Goal: Complete application form

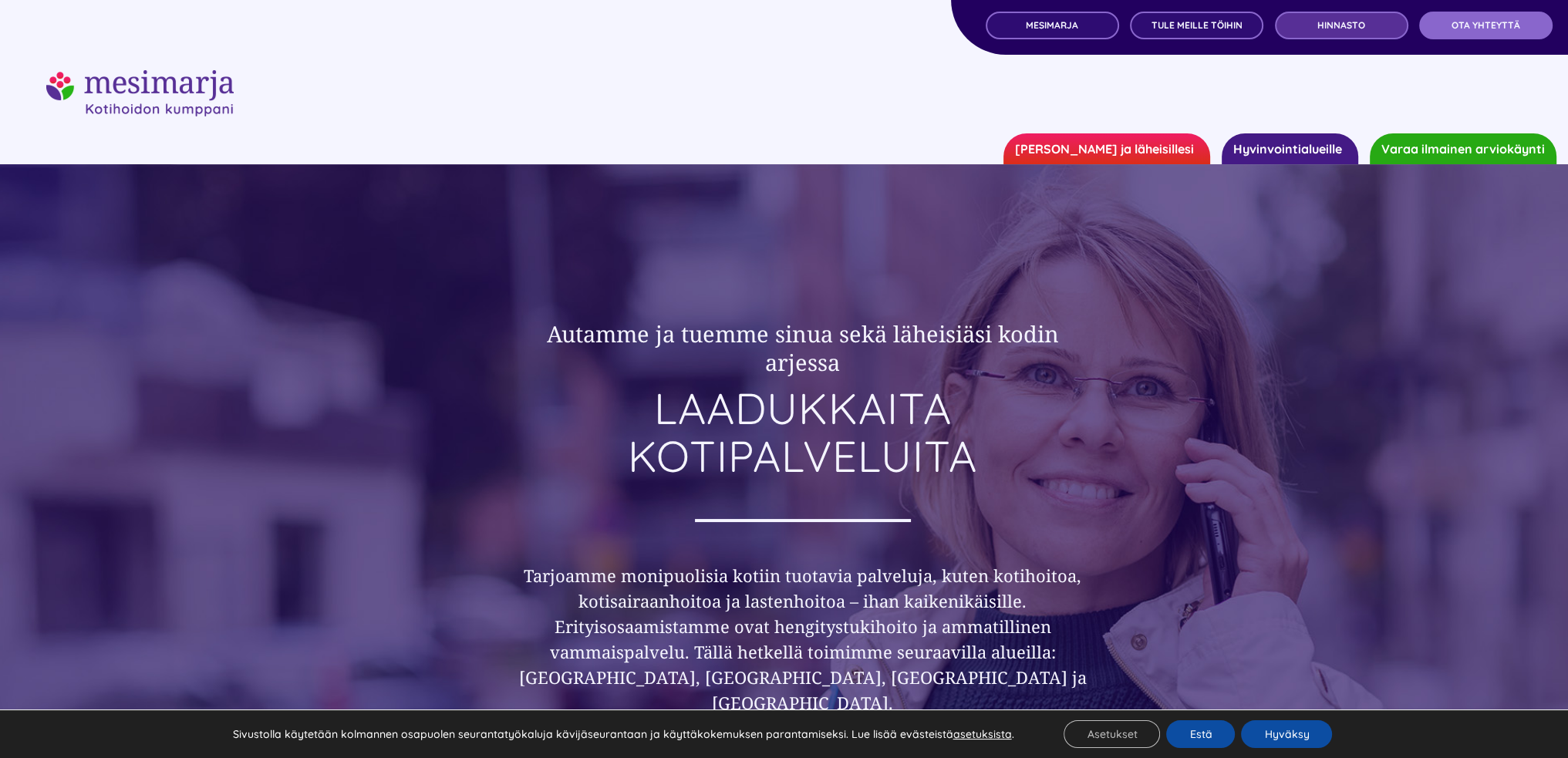
click at [1339, 23] on span "Hinnasto" at bounding box center [1342, 26] width 48 height 11
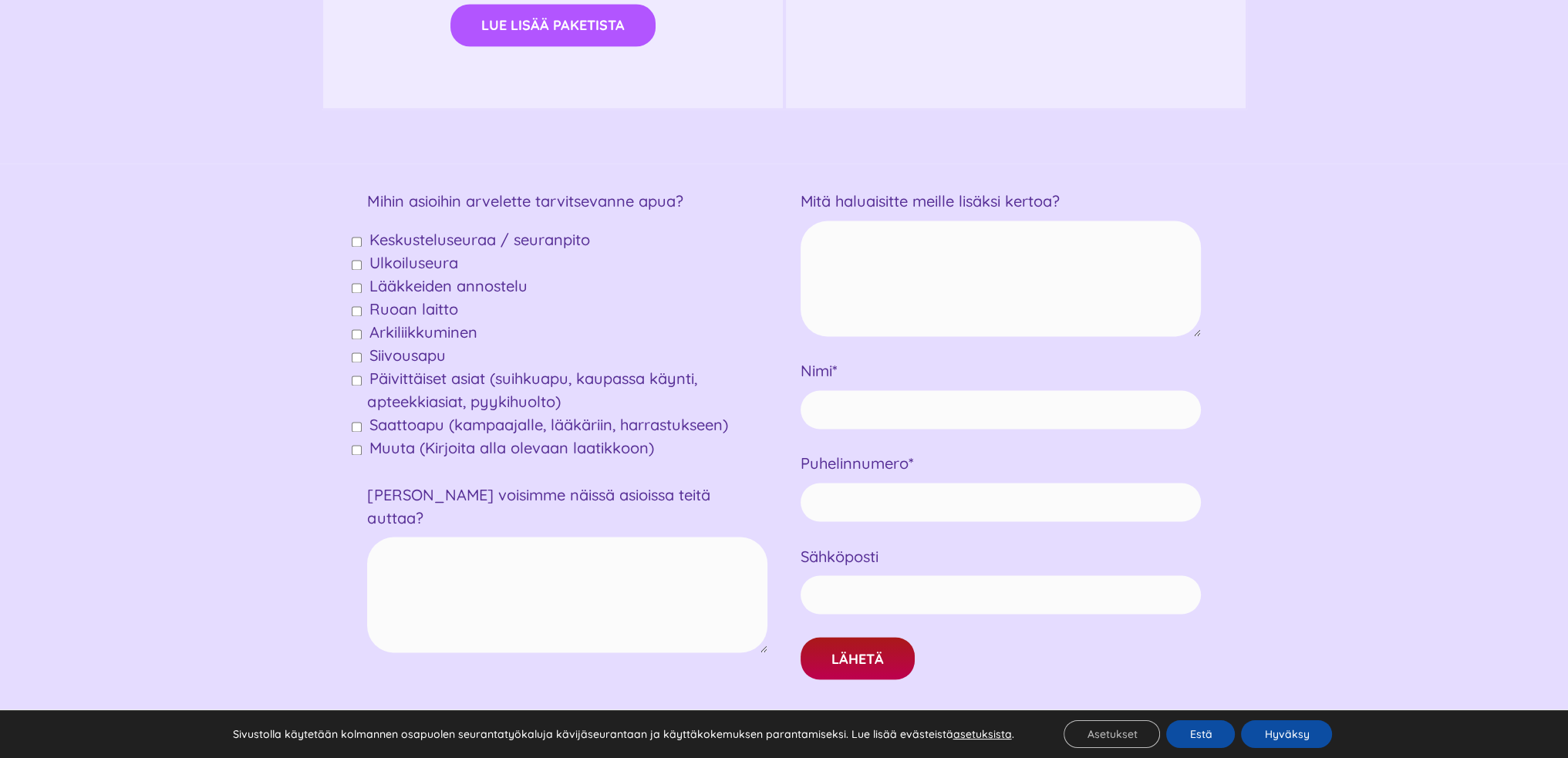
scroll to position [3470, 0]
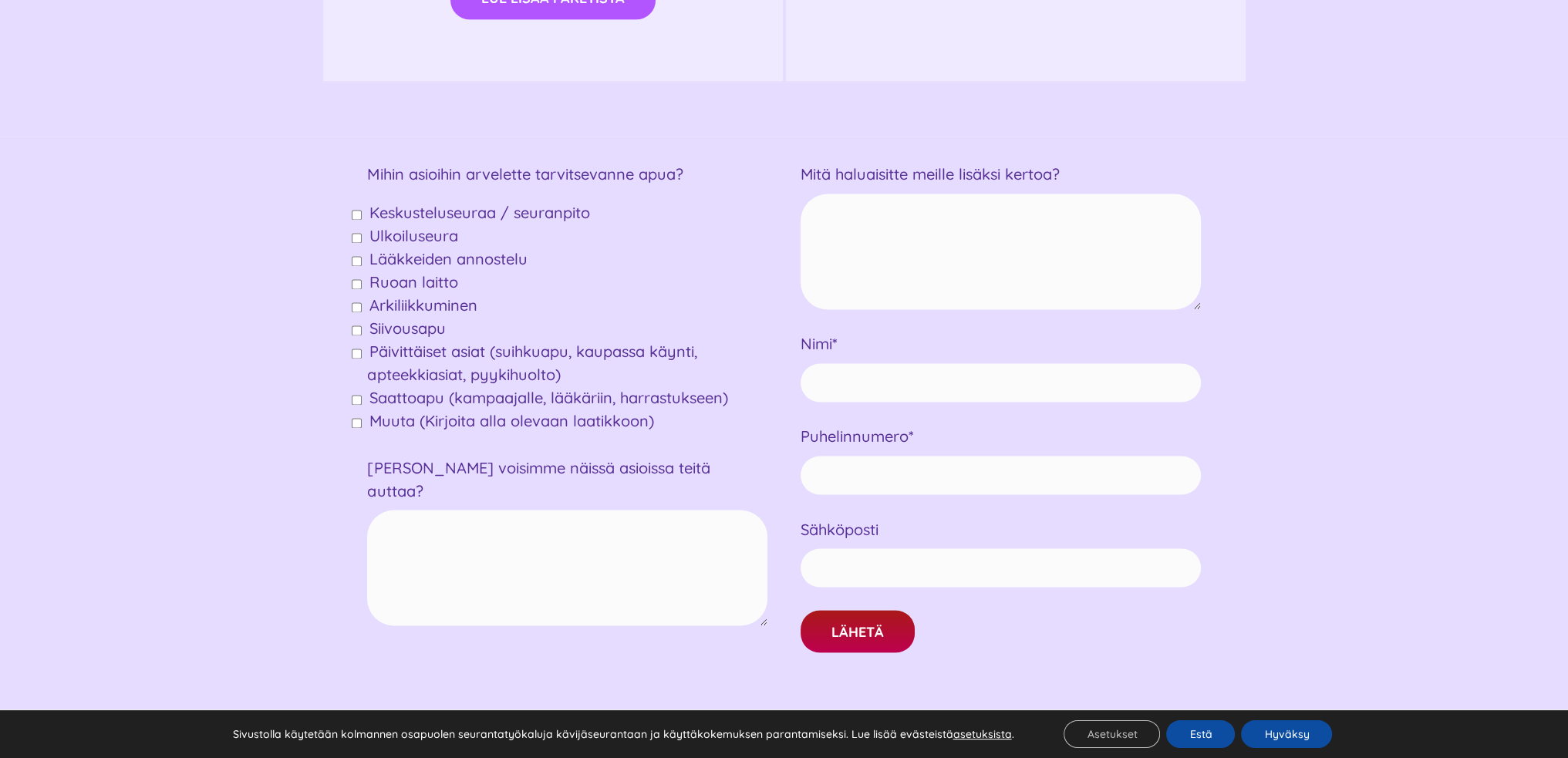
click at [354, 213] on input"] "Yhteydenottolomake" at bounding box center [356, 214] width 10 height 10
checkbox input"] "true"
click at [357, 397] on input"] "Yhteydenottolomake" at bounding box center [356, 400] width 10 height 10
checkbox input"] "true"
click at [357, 350] on input"] "Yhteydenottolomake" at bounding box center [356, 353] width 10 height 10
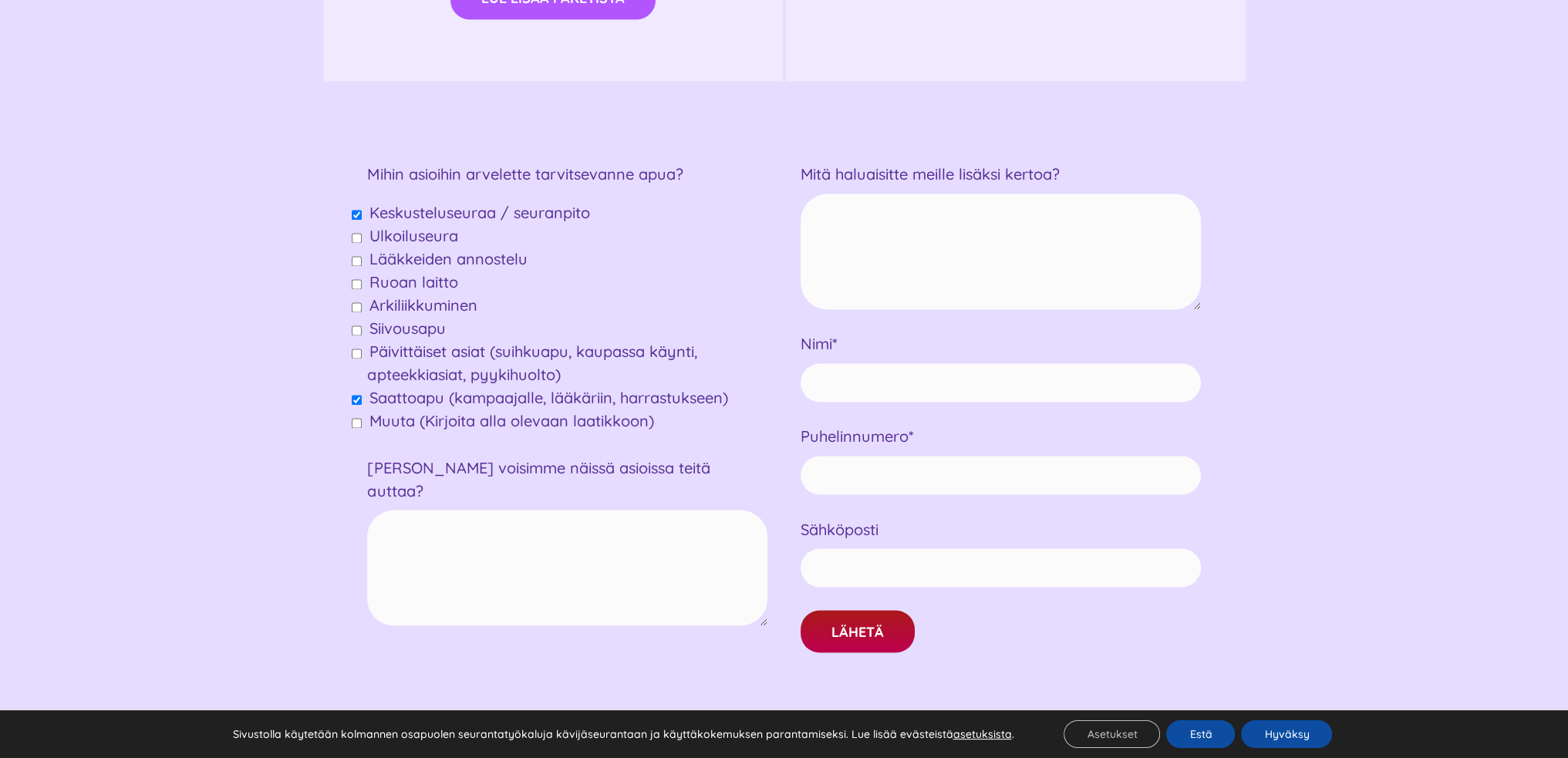
checkbox input"] "true"
click at [355, 330] on input"] "Yhteydenottolomake" at bounding box center [356, 330] width 10 height 10
checkbox input"] "true"
click at [358, 282] on input"] "Yhteydenottolomake" at bounding box center [356, 284] width 10 height 10
checkbox input"] "true"
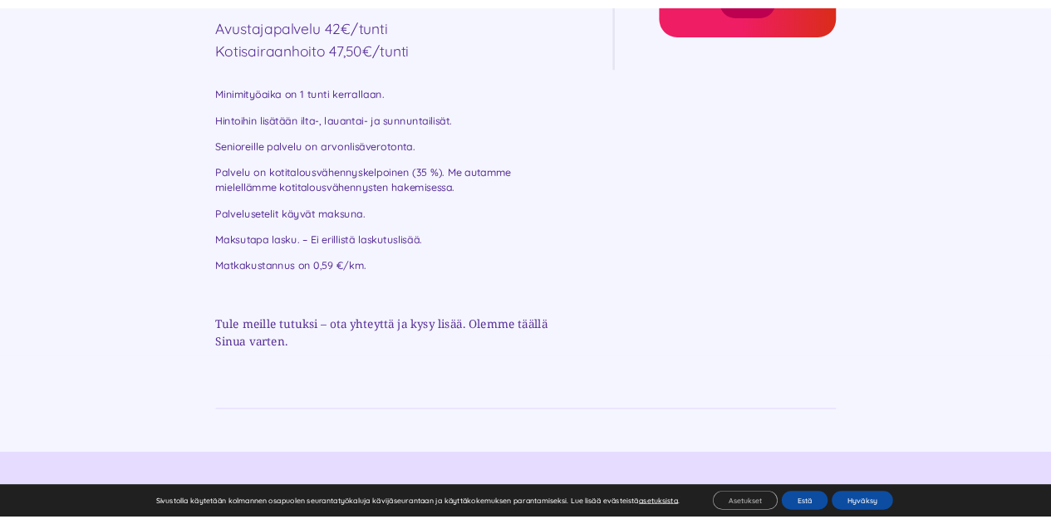
scroll to position [914, 0]
